Goal: Transaction & Acquisition: Download file/media

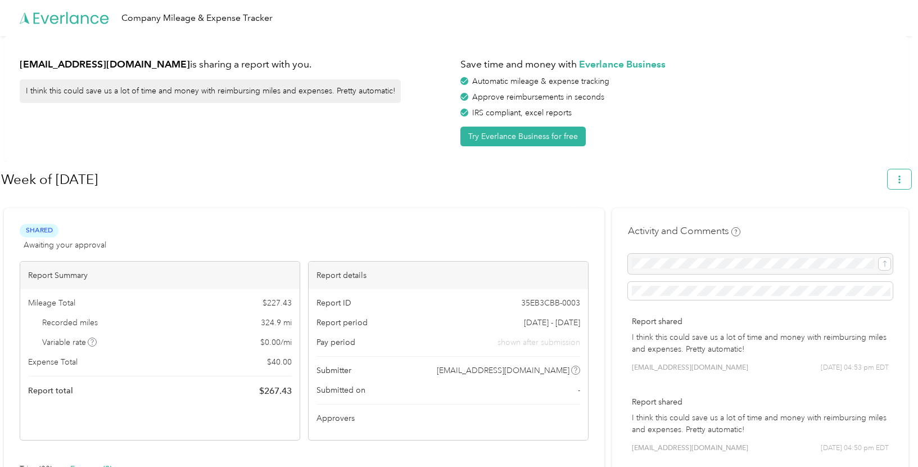
click at [903, 179] on icon "button" at bounding box center [899, 179] width 8 height 8
click at [889, 227] on span "Download" at bounding box center [872, 233] width 37 height 12
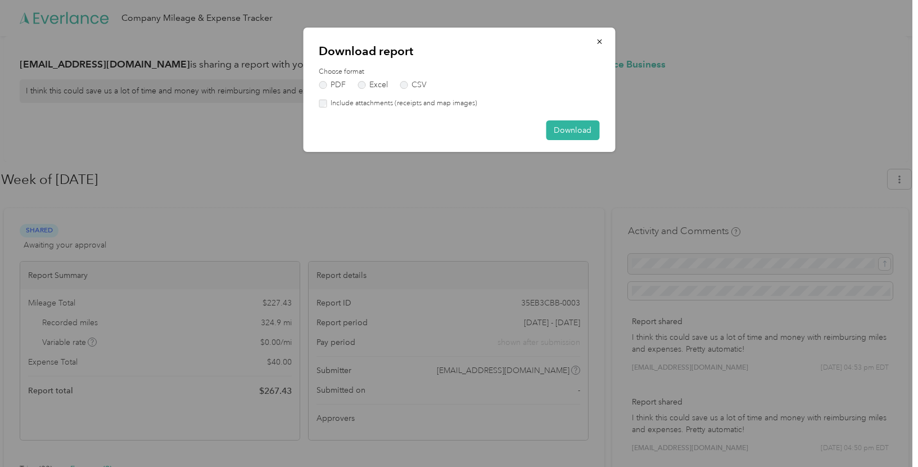
click at [444, 106] on label "Include attachments (receipts and map images)" at bounding box center [402, 103] width 151 height 10
click at [585, 130] on button "Download" at bounding box center [572, 130] width 53 height 20
